Goal: Communication & Community: Answer question/provide support

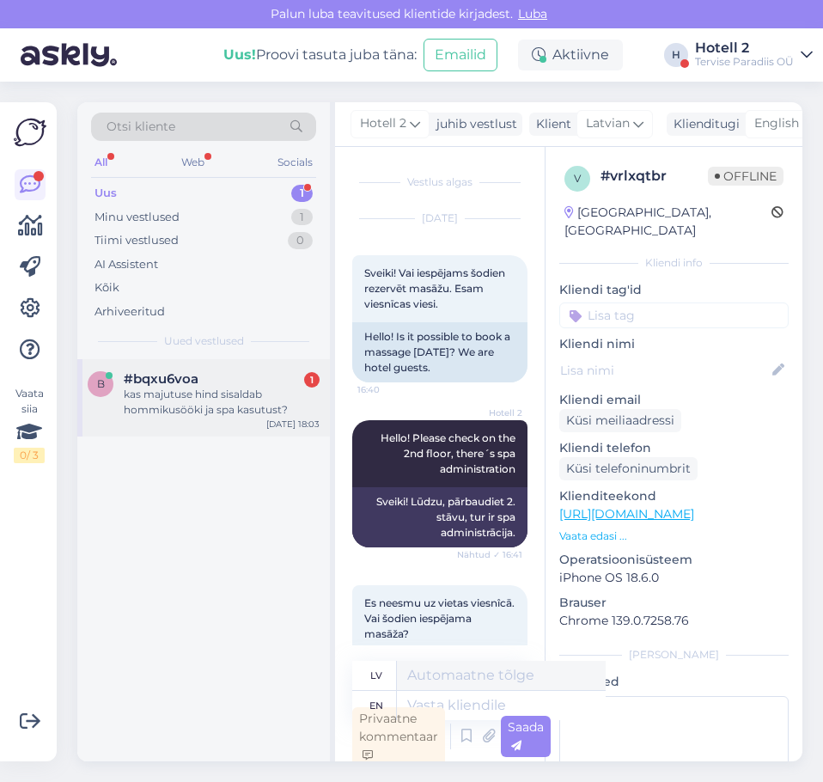
scroll to position [251, 0]
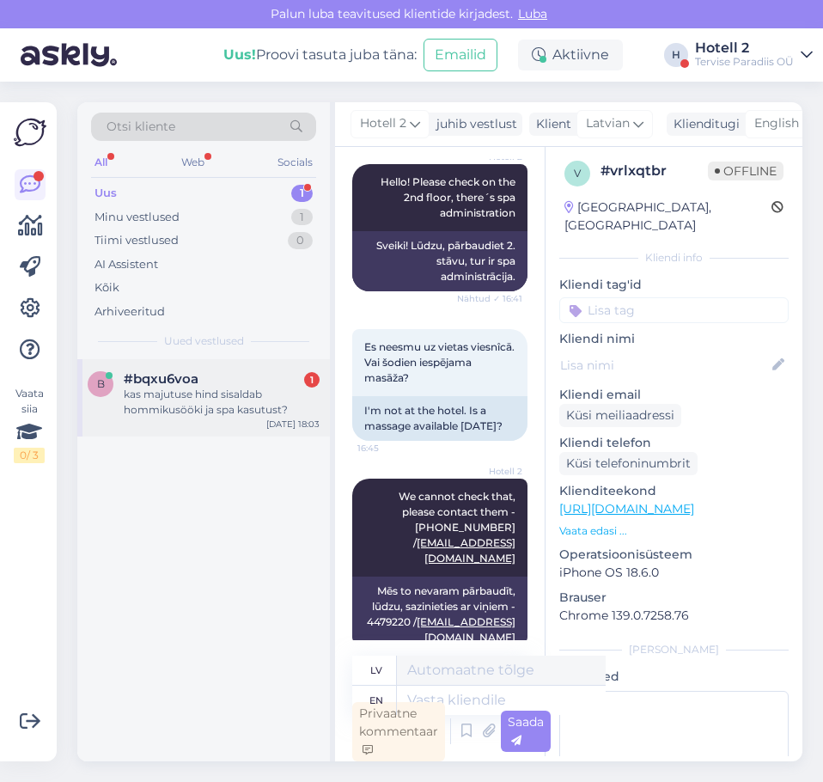
click at [189, 404] on div "kas majutuse hind sisaldab hommikusööki ja spa kasutust?" at bounding box center [222, 402] width 196 height 31
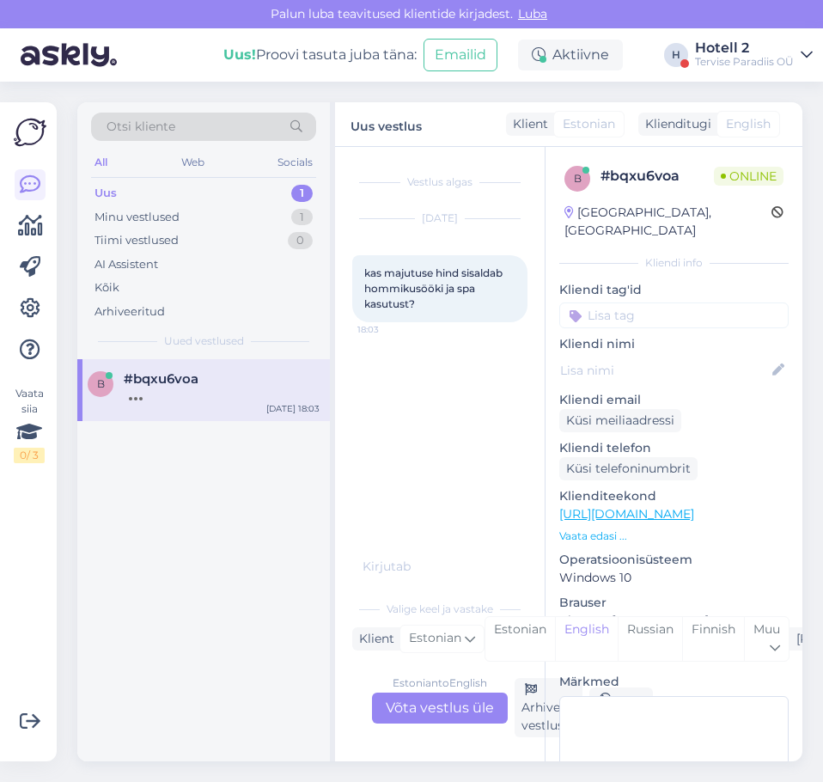
click at [448, 705] on div "Estonian to English Võta vestlus üle" at bounding box center [440, 708] width 136 height 31
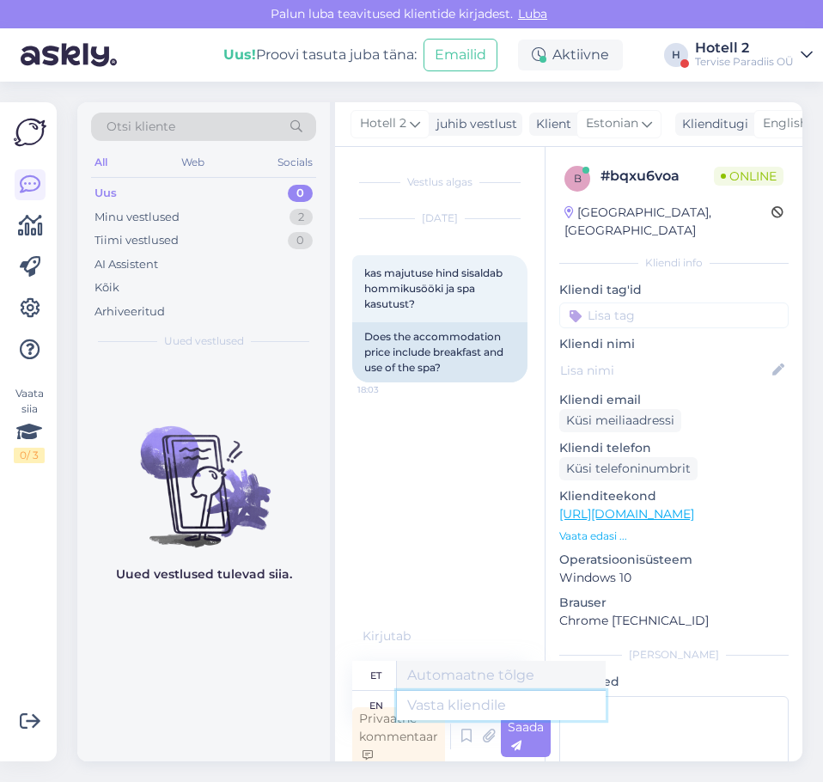
click at [426, 706] on textarea at bounding box center [501, 705] width 209 height 29
type textarea "Hello!"
type textarea "Tere!"
type textarea "Hello! Yes"
type textarea "Tere! [GEOGRAPHIC_DATA]"
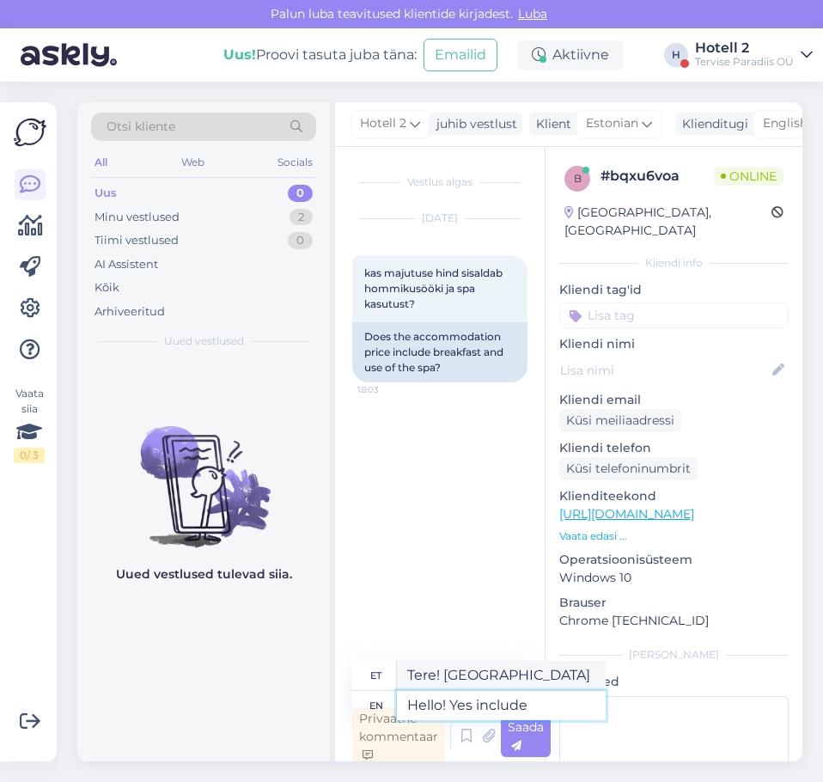
type textarea "Hello! Yes includes"
type textarea "Tere! Jah, sisaldab"
type textarea "Hello! Yes includes"
click at [529, 732] on span "Saada" at bounding box center [526, 736] width 36 height 34
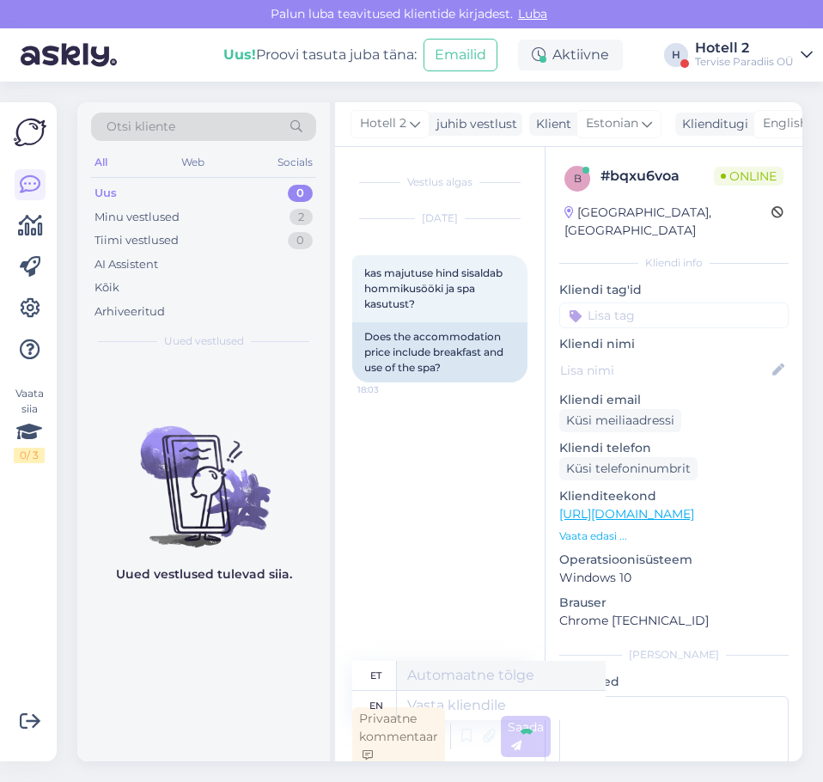
scroll to position [5, 0]
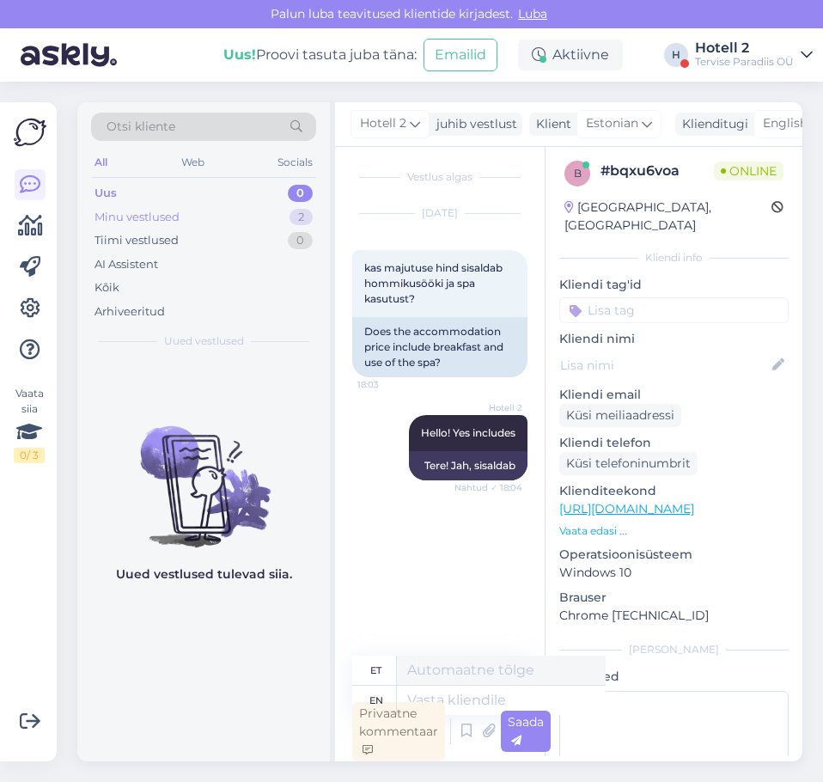
click at [264, 215] on div "Minu vestlused 2" at bounding box center [203, 217] width 225 height 24
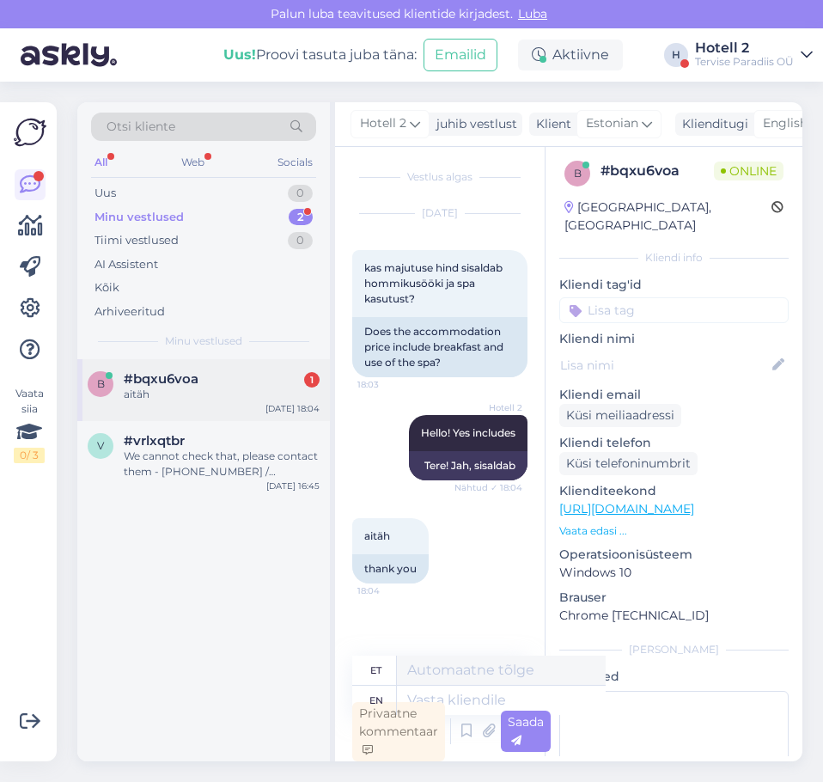
click at [224, 398] on div "aitäh" at bounding box center [222, 394] width 196 height 15
click at [295, 186] on div "1" at bounding box center [301, 193] width 21 height 17
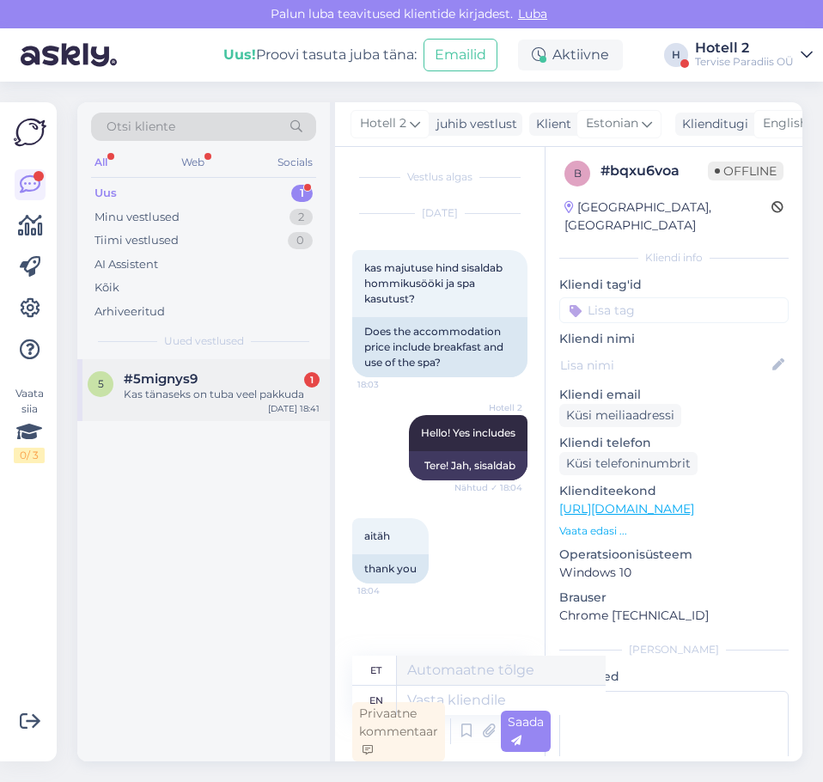
click at [260, 413] on div "5 #5mignys9 1 Kas tänaseks on tuba veel pakkuda [DATE] 18:41" at bounding box center [203, 390] width 253 height 62
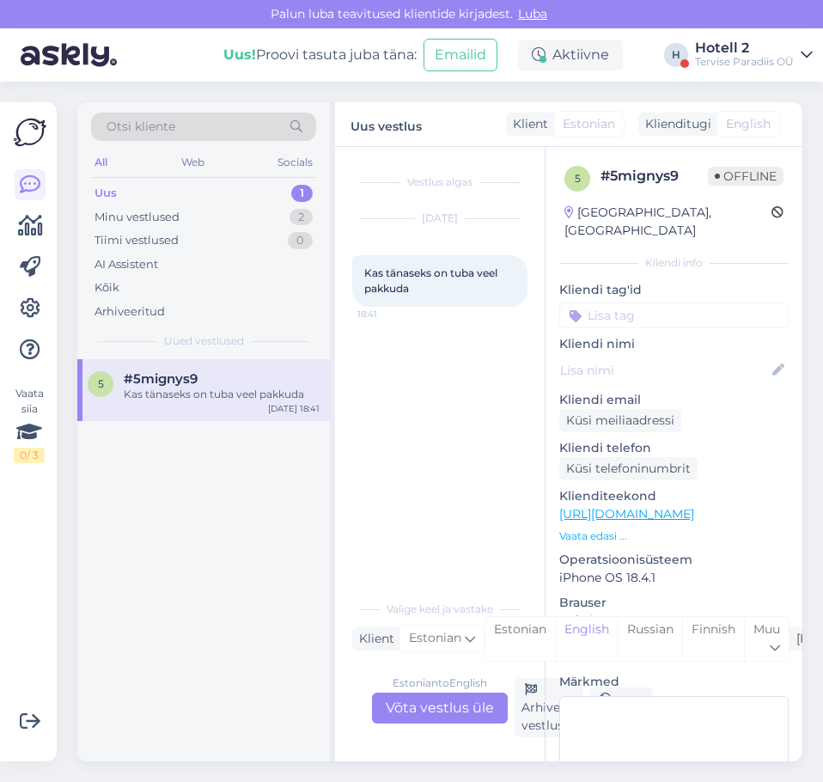
scroll to position [0, 0]
click at [439, 698] on div "Estonian to English Võta vestlus üle" at bounding box center [440, 708] width 136 height 31
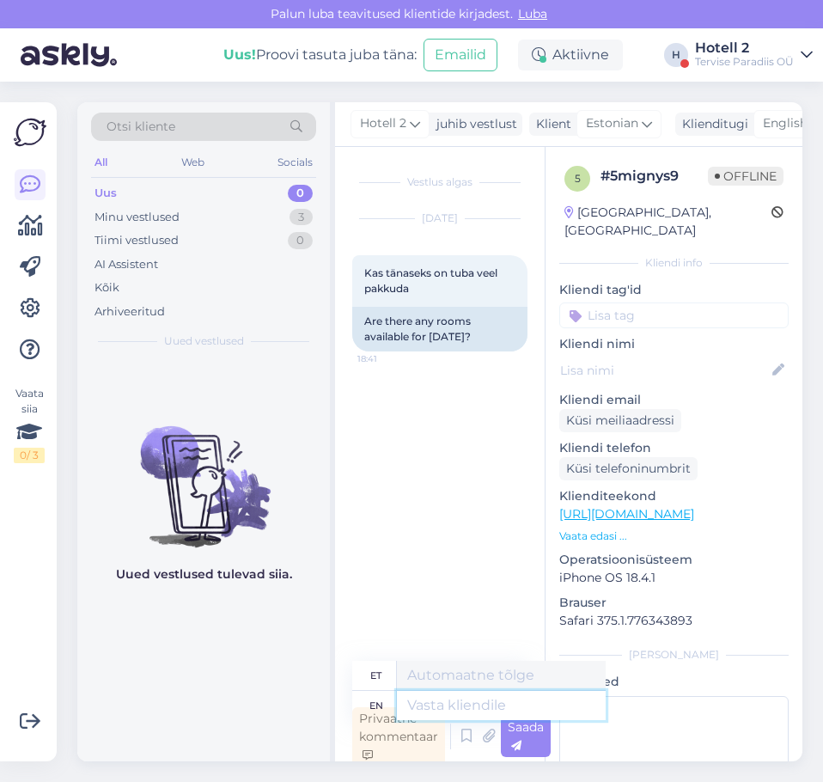
click at [440, 699] on textarea at bounding box center [501, 705] width 209 height 29
type textarea "Tere!"
type textarea "Tere! T"
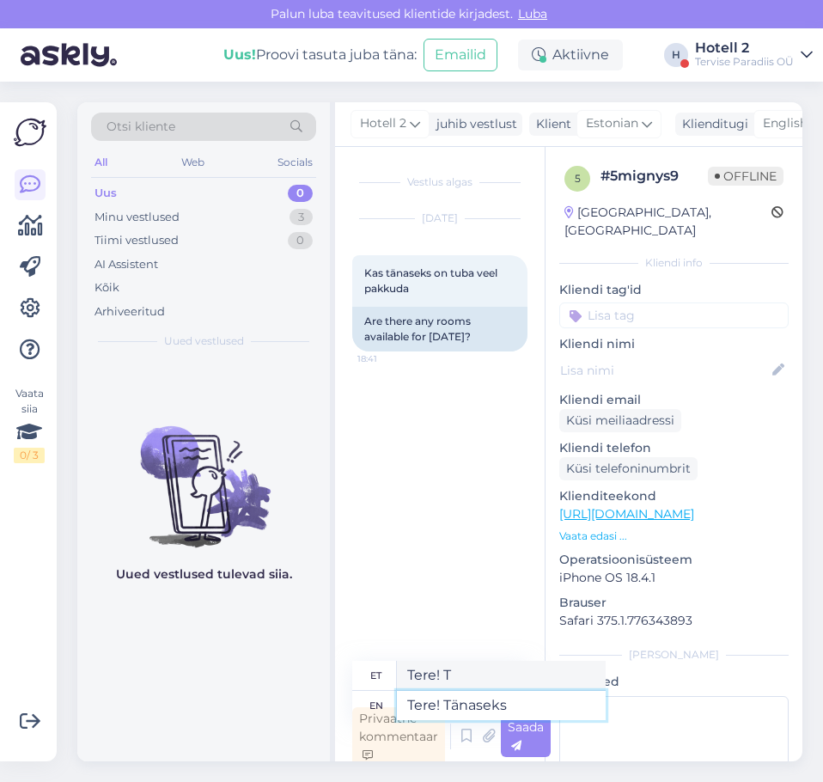
type textarea "Tere! Tänaseks"
type textarea "Tere! Tänaseks on"
type textarea "Tere! Tänaseks on pakkuda"
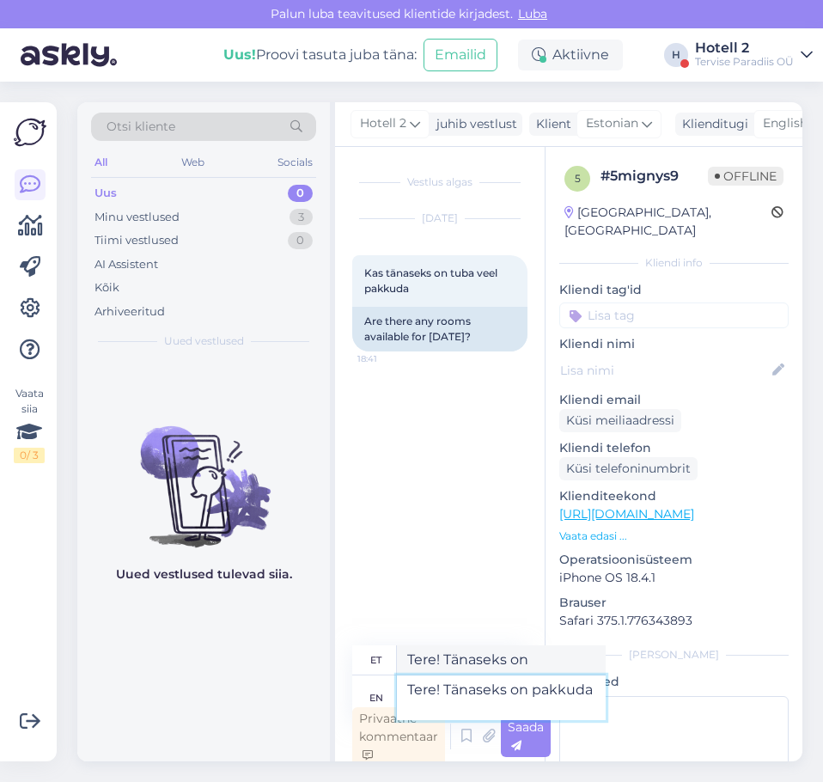
type textarea "Tere! Tänaseks on pakuda"
type textarea "Tere! Tänaseks on pakkuda kahe e"
type textarea "Tere! Tänaseks on pakkuda kahe"
type textarea "Tere! Tänaseks on pakkuda kahe eraldi"
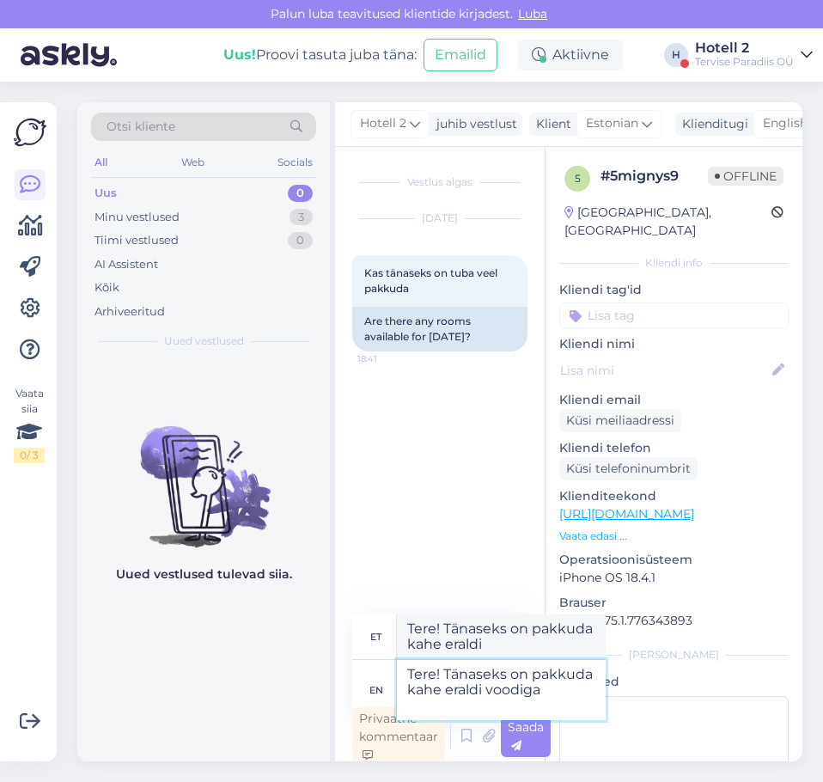
type textarea "Tere! Tänaseks on pakkuda kahe eraldi voodiga t"
type textarea "Tere! Tänaseks on pakkuda kahe eraldi voodiga"
type textarea "Tere! Tänaseks on pakkuda kahe eraldi voodiga tube"
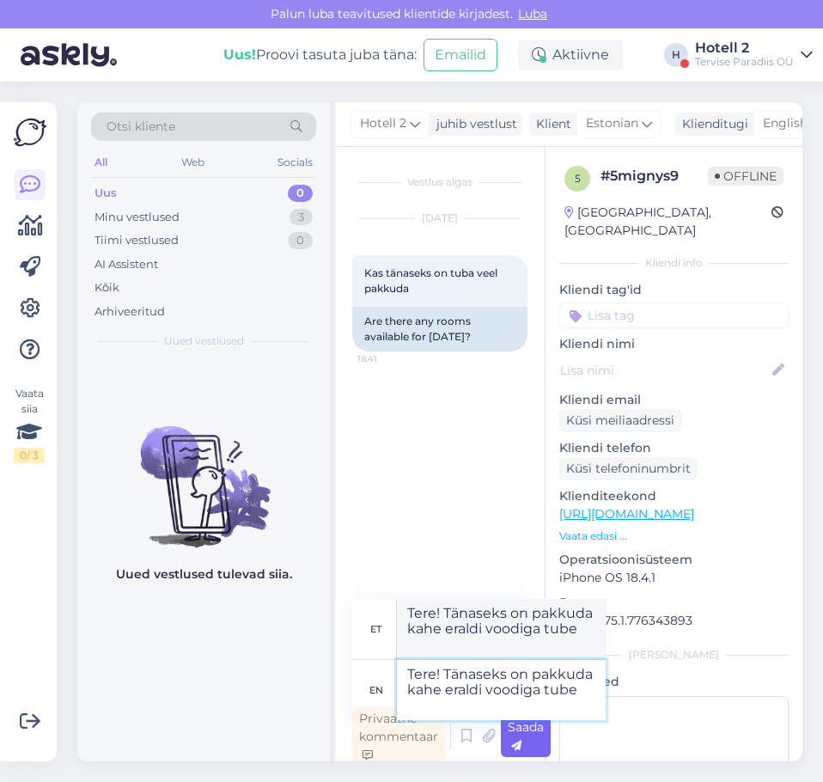
type textarea "Tere! Tänaseks on pakkuda kahe eraldi voodiga tube"
click at [523, 734] on span "Saada" at bounding box center [526, 736] width 36 height 34
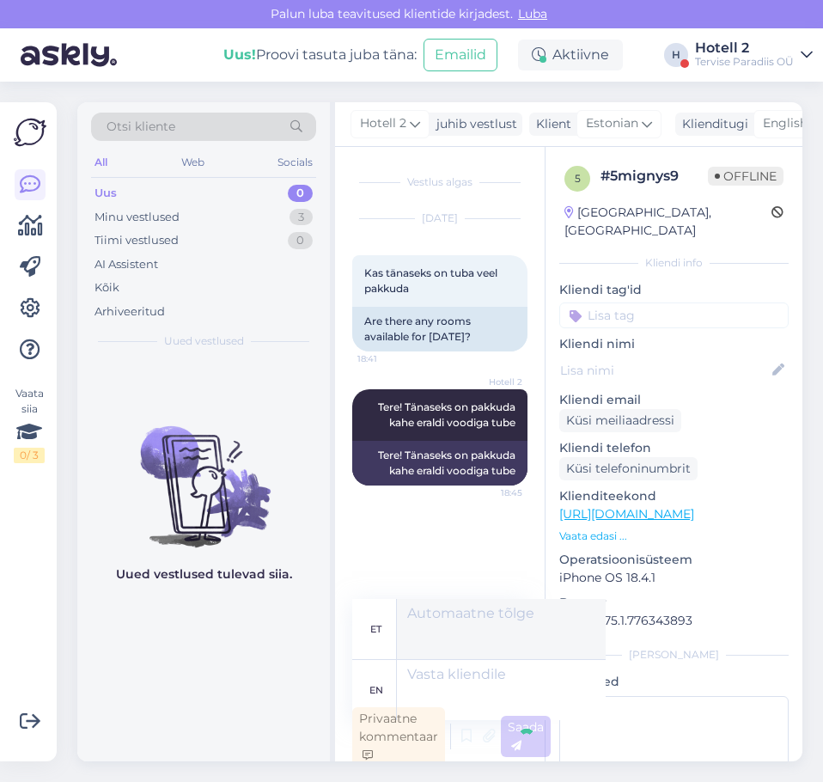
scroll to position [5, 0]
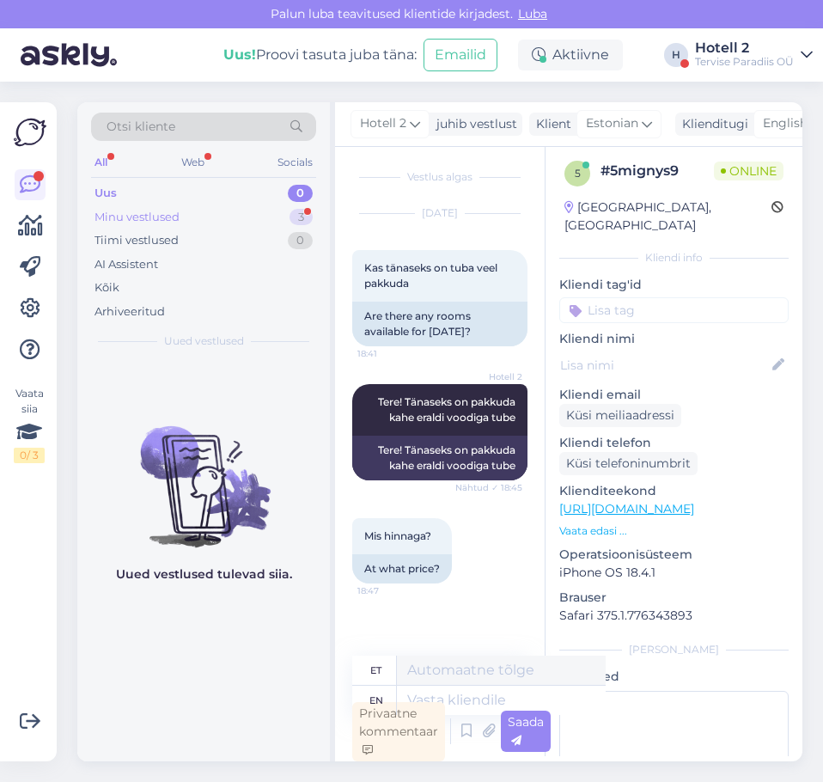
click at [302, 217] on div "3" at bounding box center [301, 217] width 23 height 17
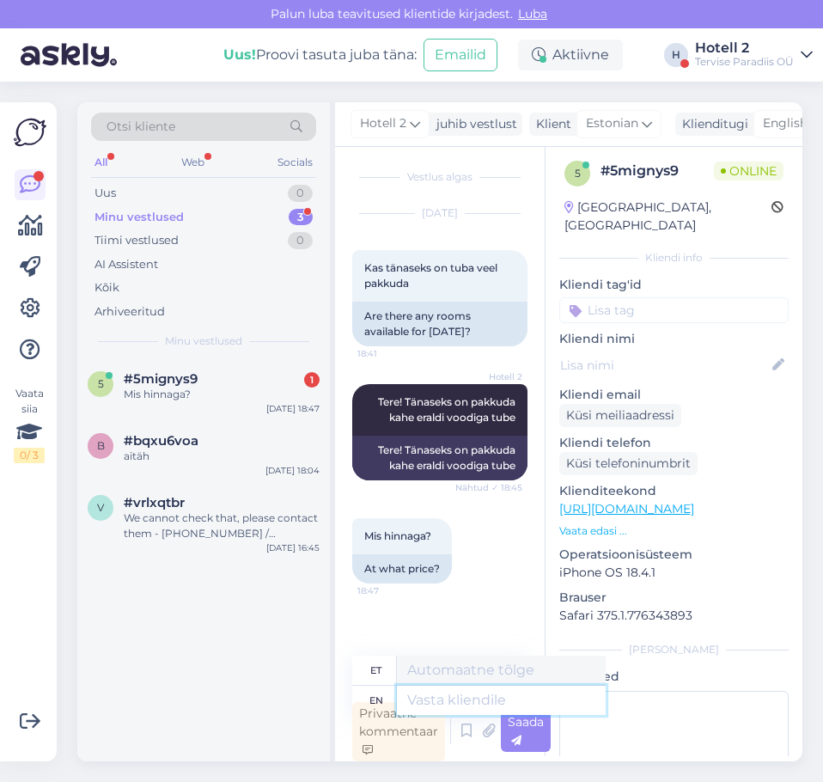
click at [438, 697] on textarea at bounding box center [501, 700] width 209 height 29
click at [414, 703] on textarea at bounding box center [501, 700] width 209 height 29
type textarea "[PERSON_NAME]"
type textarea "[DEMOGRAPHIC_DATA]"
type textarea "[PERSON_NAME] saate"
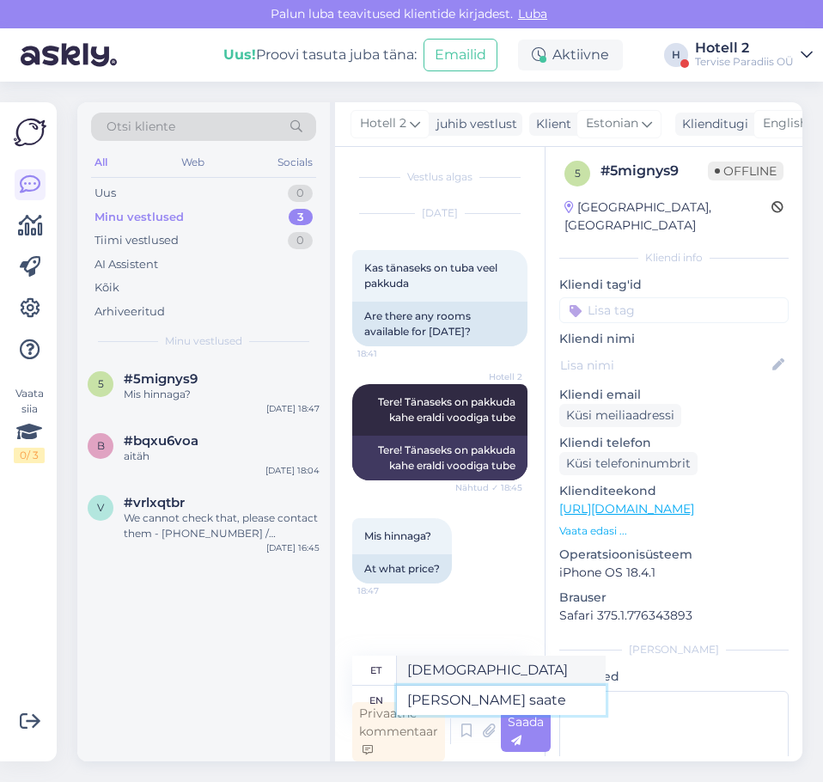
type textarea "[PERSON_NAME] saate"
type textarea "[PERSON_NAME] saate vaadata"
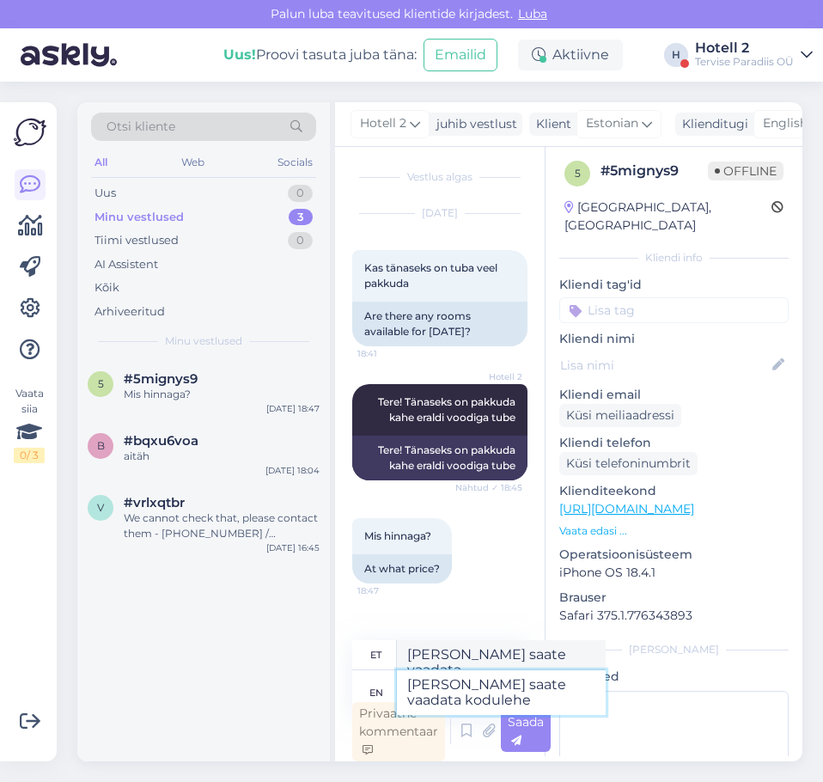
type textarea "[PERSON_NAME] saate vaadata kodulehel"
type textarea "[PERSON_NAME] saate vaadata kodulehelt"
type textarea "[PERSON_NAME] saate vaadata kodulehel -"
type textarea "[PERSON_NAME] saate vaadata veebisaiti -"
paste textarea "[URL][DOMAIN_NAME]"
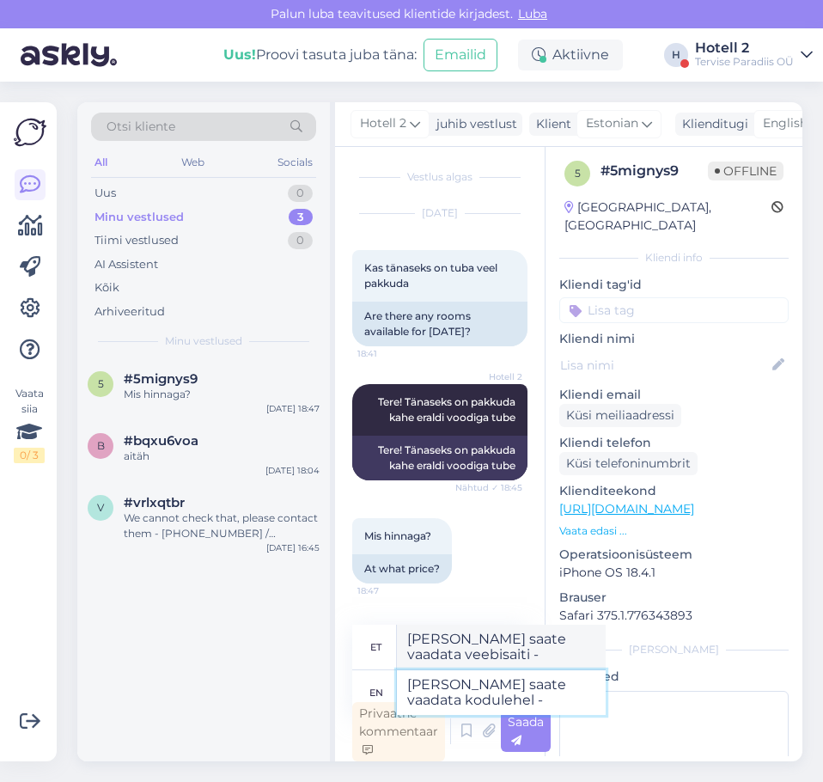
type textarea "[PERSON_NAME] saate vaadata kodulehel - [URL][DOMAIN_NAME]"
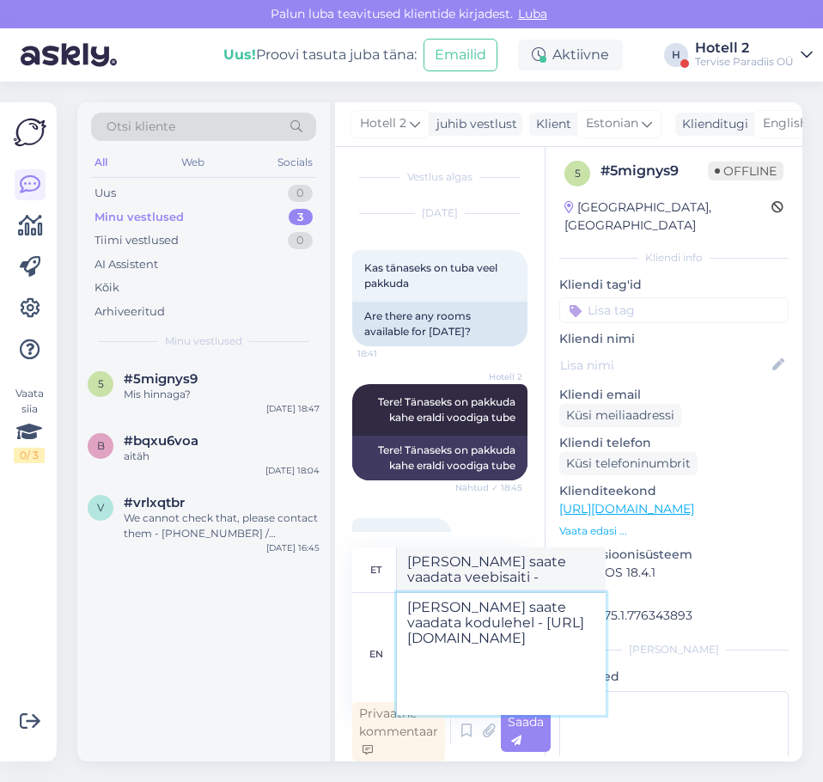
type textarea "[PERSON_NAME] saate vaadata kodulehelt - [URL][DOMAIN_NAME] !/accommodation/sea…"
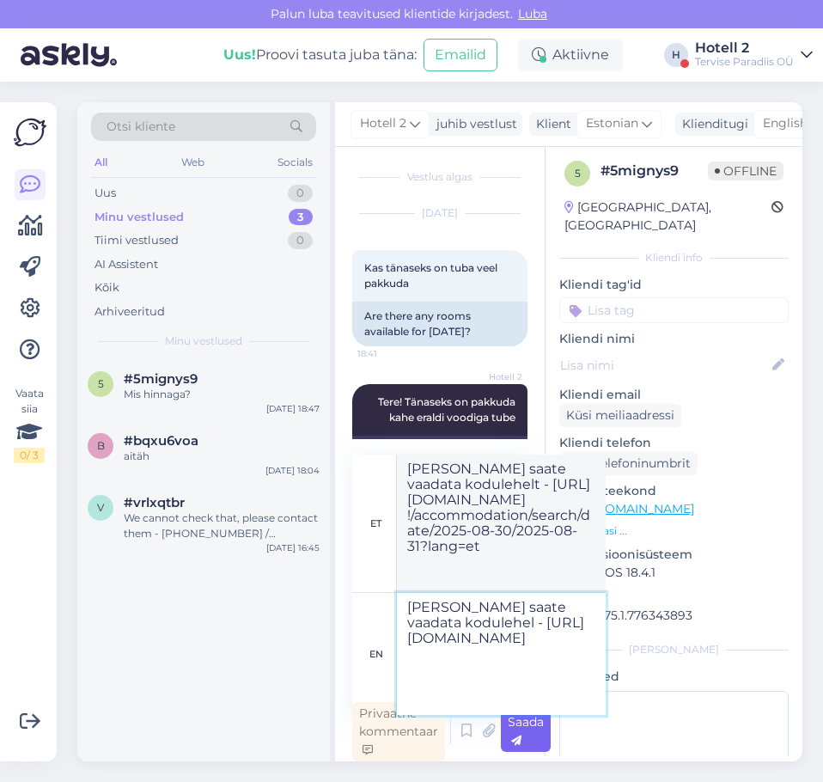
type textarea "[PERSON_NAME] saate vaadata kodulehel - [URL][DOMAIN_NAME]"
click at [536, 730] on div "Saada" at bounding box center [526, 731] width 50 height 41
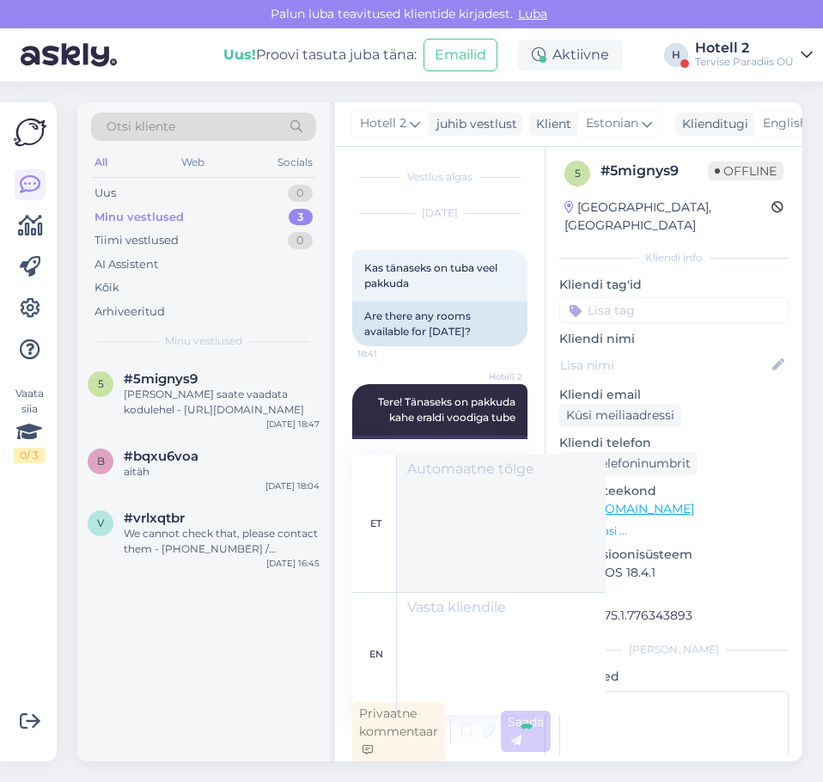
scroll to position [187, 0]
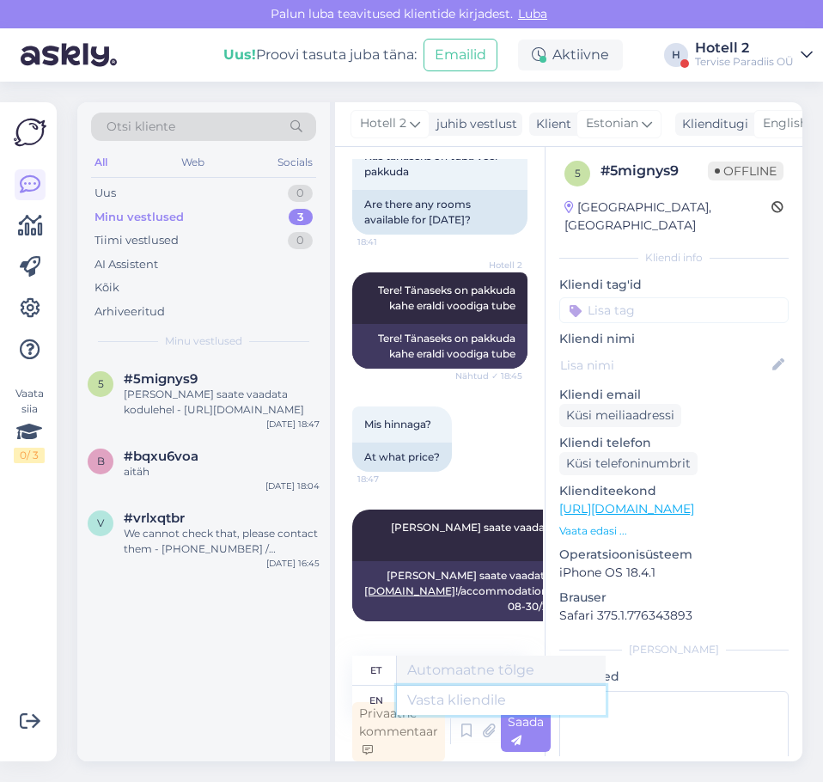
click at [474, 702] on textarea at bounding box center [501, 700] width 209 height 29
type textarea "broneerides me"
type textarea "broneeriidid"
type textarea "broneerides [PERSON_NAME]"
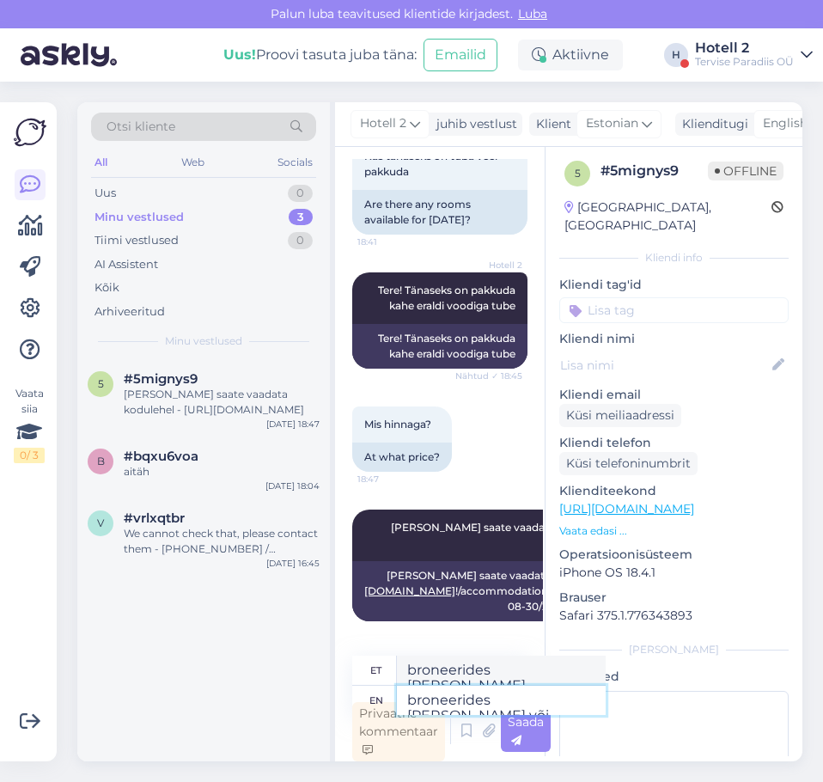
type textarea "broneerides [PERSON_NAME] või"
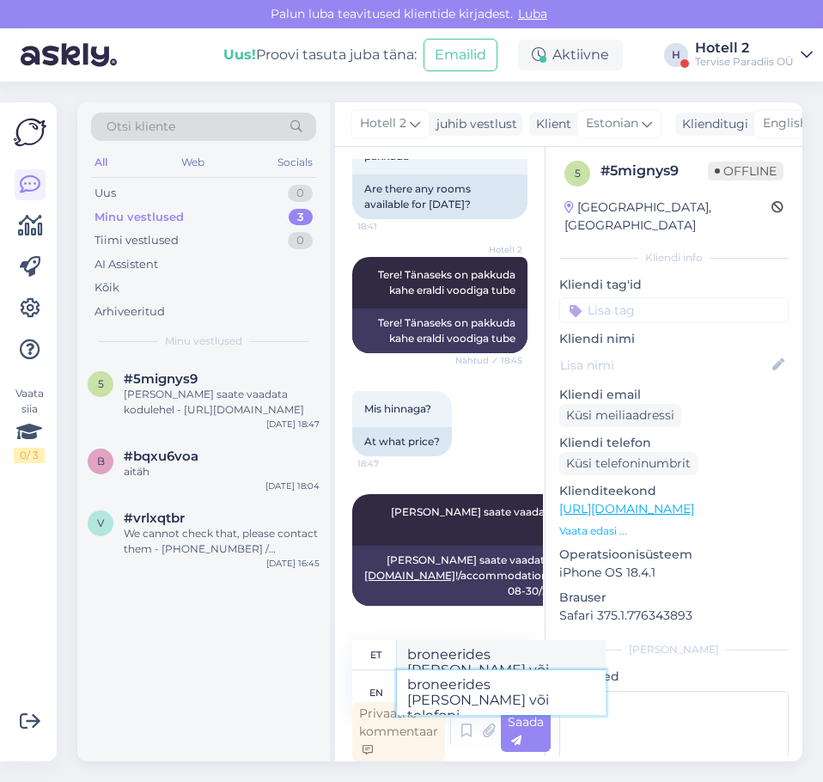
type textarea "broneerides [PERSON_NAME] või telefoni"
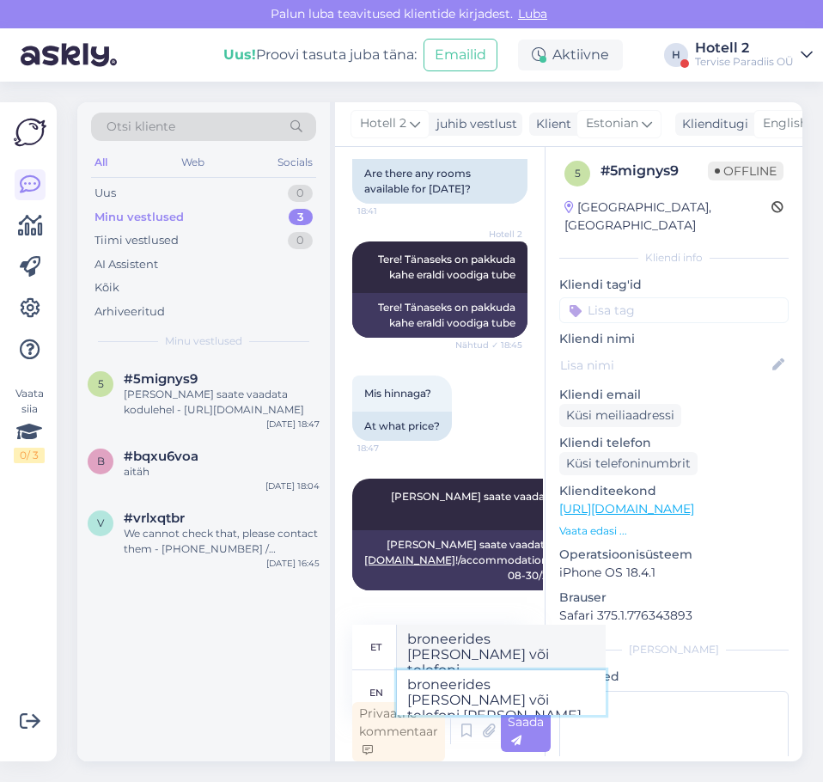
type textarea "broneerides [PERSON_NAME] või telefoni [PERSON_NAME] o"
type textarea "broneerides [PERSON_NAME] või telefoni [PERSON_NAME]"
type textarea "broneerides [PERSON_NAME] või telefoni [PERSON_NAME] on"
type textarea "broneerides [PERSON_NAME] või telefoni [PERSON_NAME] on hind"
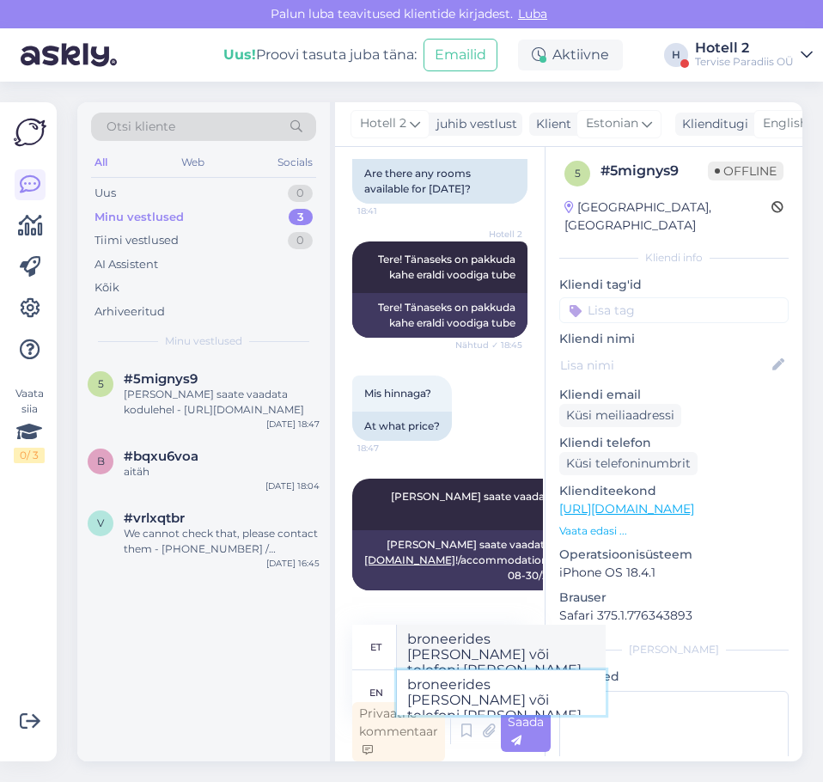
type textarea "broneerides [PERSON_NAME] või telefoni [PERSON_NAME] on hind"
type textarea "broneerides [PERSON_NAME] või telefoni [PERSON_NAME] on hind 174"
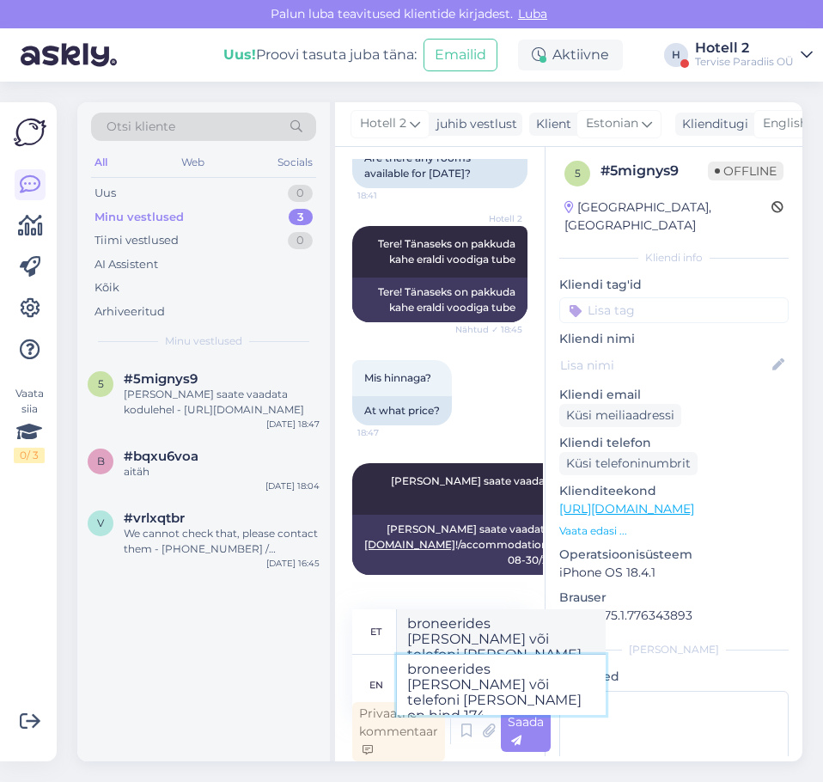
type textarea "broneerides [PERSON_NAME] või telefoni [PERSON_NAME] on hind 174"
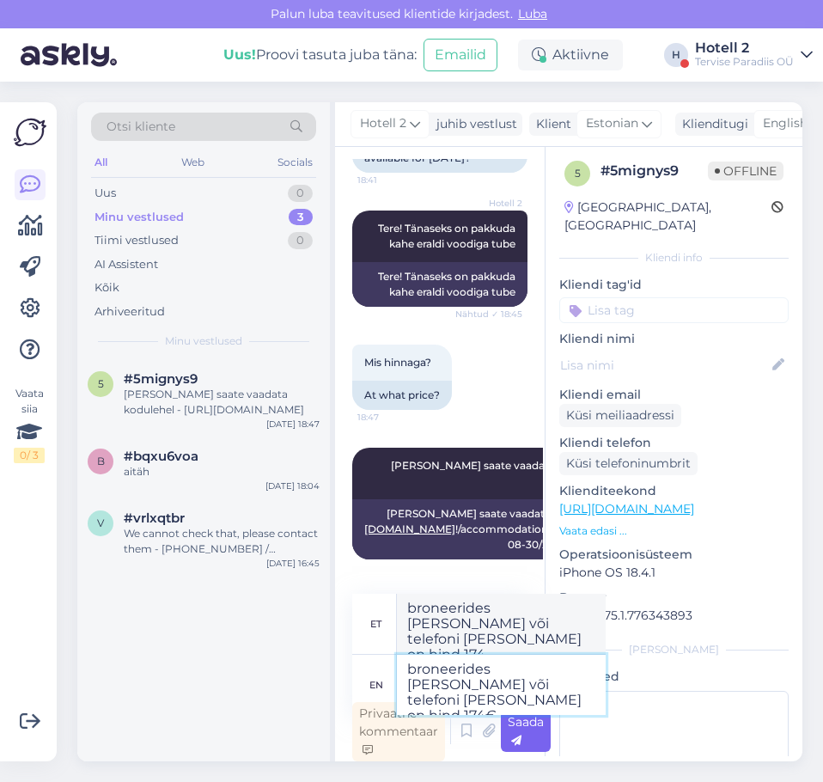
type textarea "broneerides [PERSON_NAME] või telefoni [PERSON_NAME] on hind 174€"
click at [524, 729] on span "Saada" at bounding box center [526, 731] width 36 height 34
type textarea "broneerides [PERSON_NAME] või telefoni [PERSON_NAME] on hind 174€"
click at [528, 730] on div "Saada" at bounding box center [526, 731] width 50 height 41
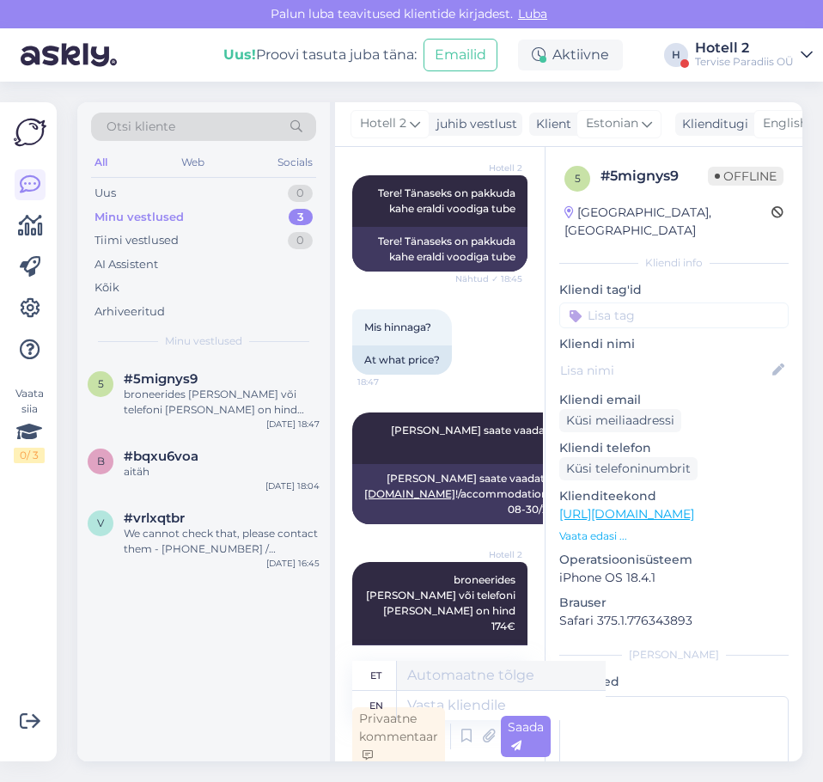
scroll to position [321, 0]
